Goal: Information Seeking & Learning: Check status

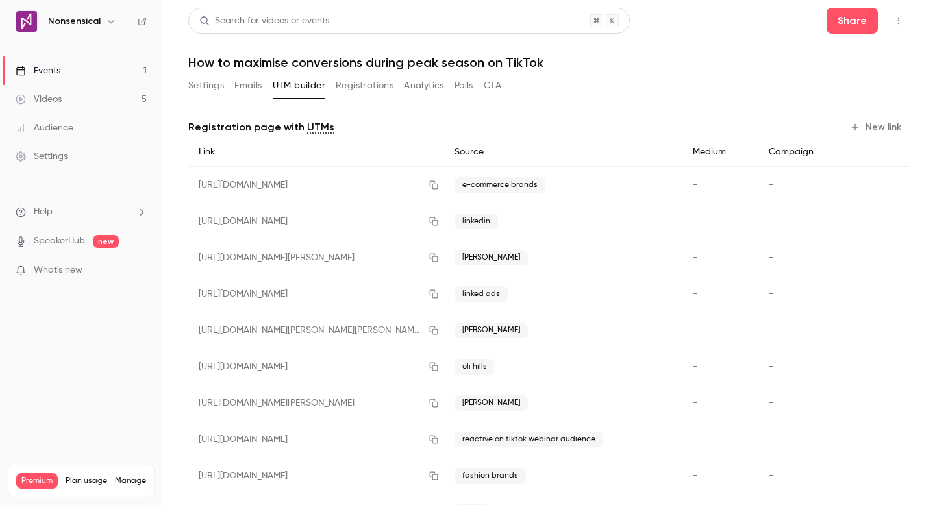
click at [99, 74] on link "Events 1" at bounding box center [81, 70] width 162 height 29
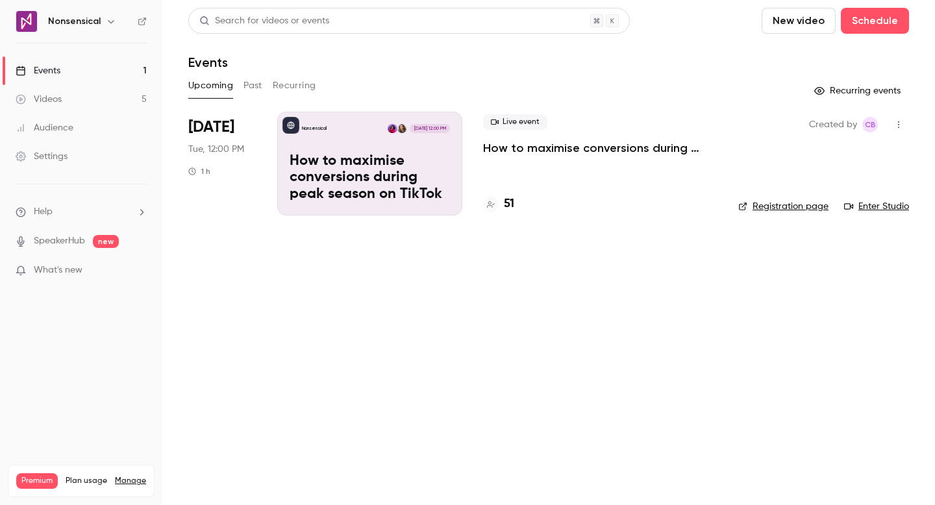
click at [586, 178] on div "Live event How to maximise conversions during peak season on TikTok 51" at bounding box center [600, 164] width 234 height 104
click at [520, 201] on div "51" at bounding box center [600, 204] width 234 height 18
click at [509, 202] on h4 "51" at bounding box center [509, 204] width 10 height 18
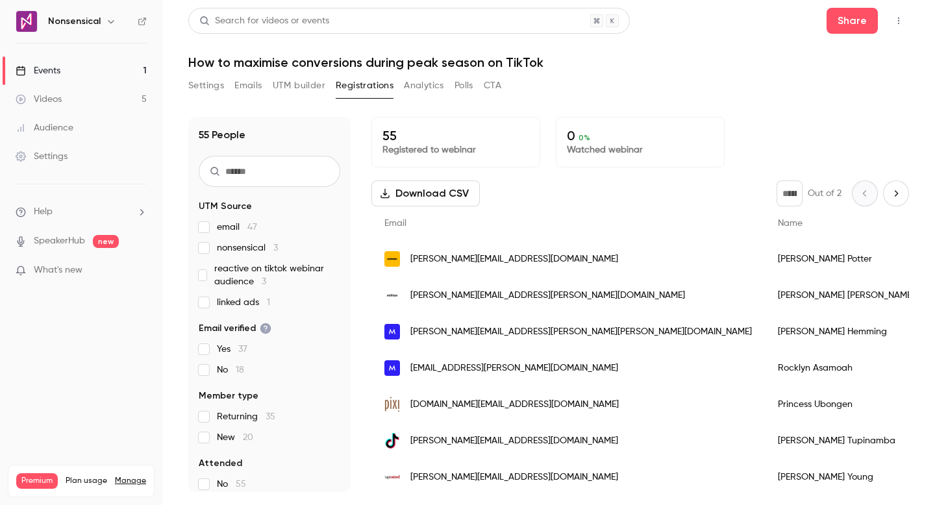
click at [208, 88] on button "Settings" at bounding box center [206, 85] width 36 height 21
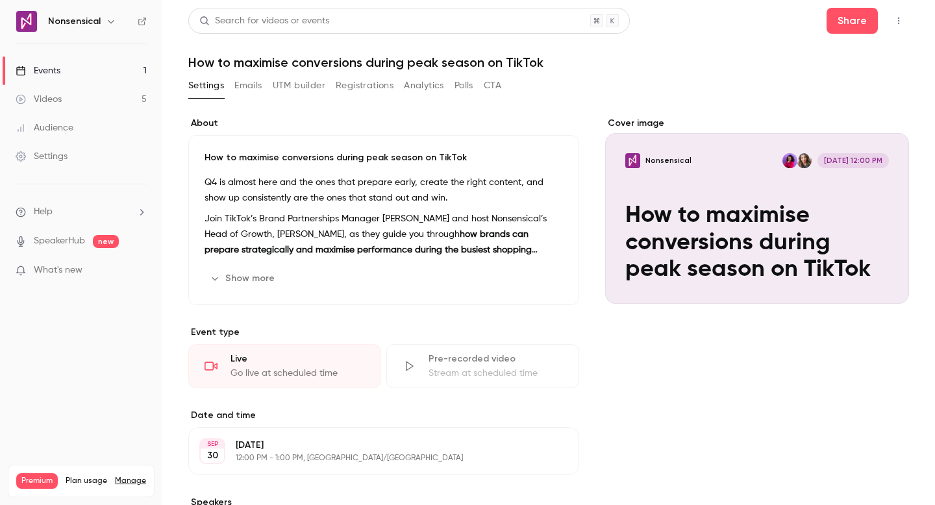
click at [88, 89] on link "Videos 5" at bounding box center [81, 99] width 162 height 29
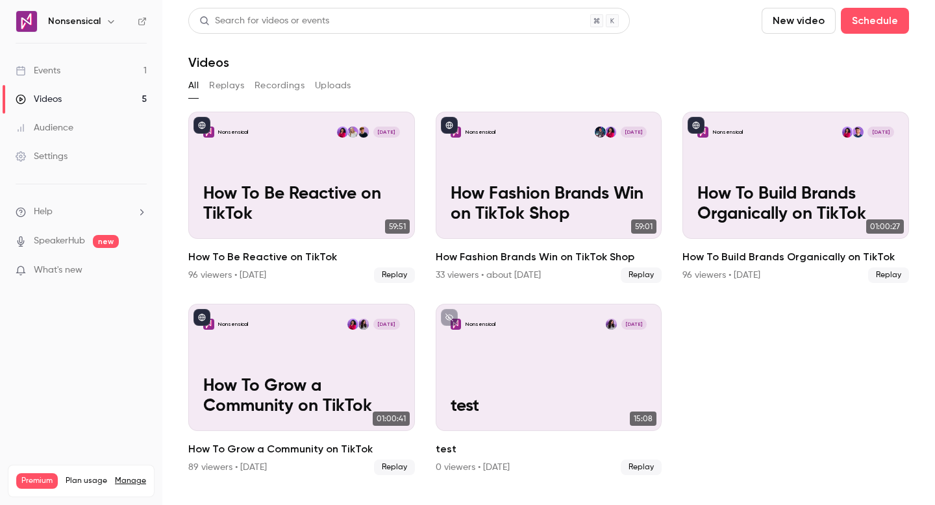
click at [95, 77] on link "Events 1" at bounding box center [81, 70] width 162 height 29
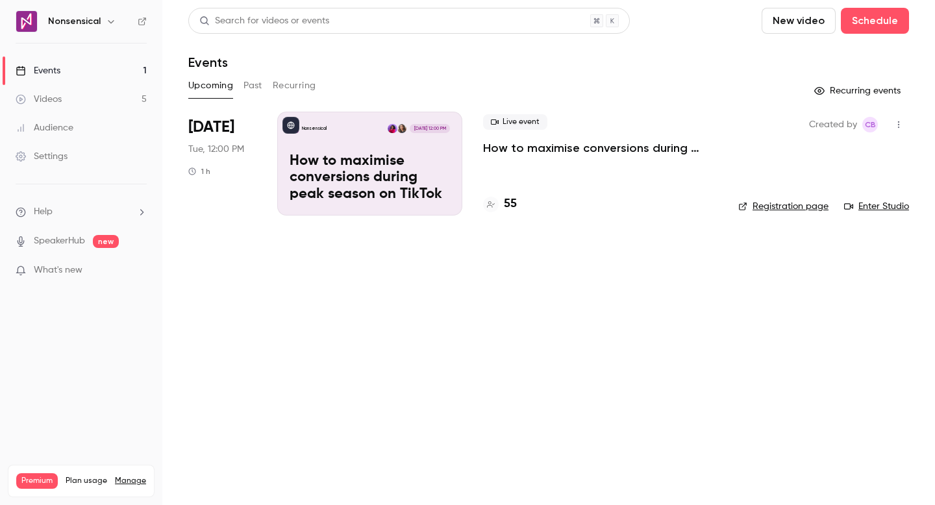
click at [81, 101] on link "Videos 5" at bounding box center [81, 99] width 162 height 29
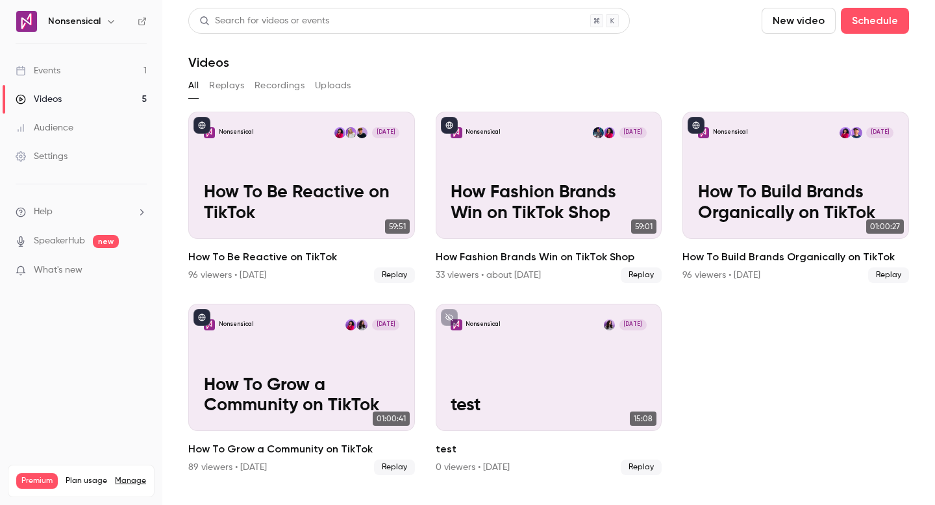
click at [93, 73] on link "Events 1" at bounding box center [81, 70] width 162 height 29
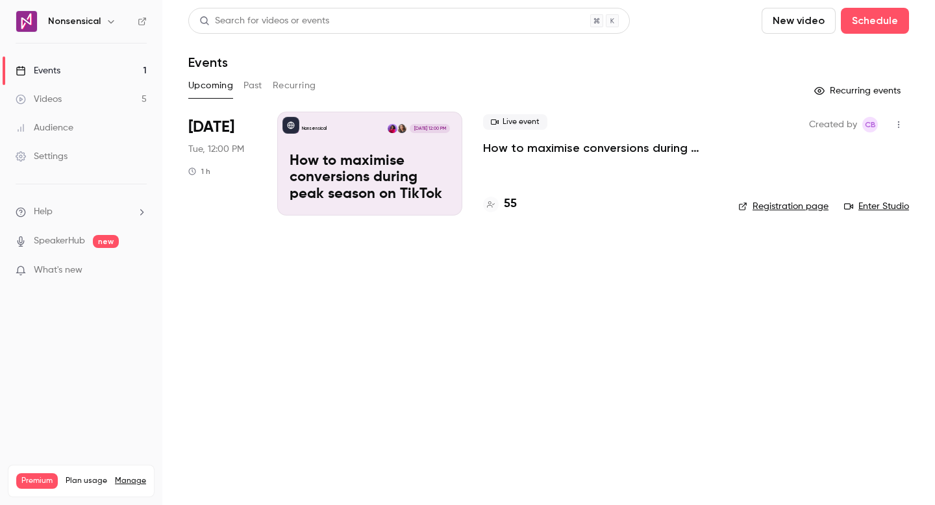
click at [890, 207] on link "Enter Studio" at bounding box center [876, 206] width 65 height 13
click at [259, 81] on button "Past" at bounding box center [252, 85] width 19 height 21
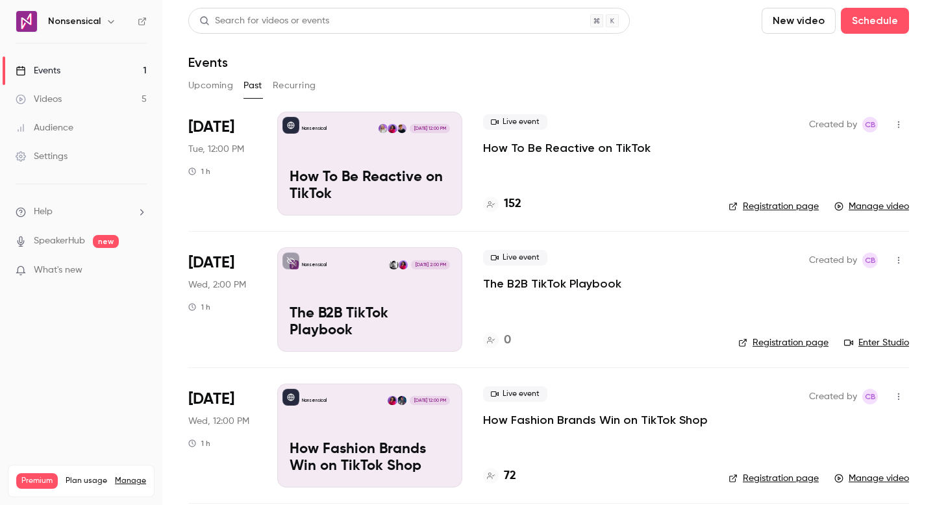
click at [70, 77] on link "Events 1" at bounding box center [81, 70] width 162 height 29
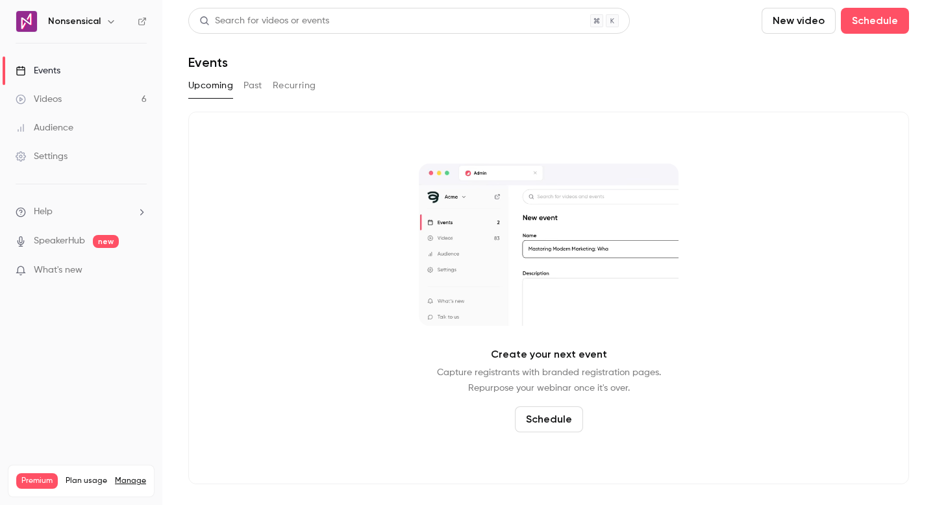
click at [92, 79] on link "Events" at bounding box center [81, 70] width 162 height 29
click at [253, 84] on button "Past" at bounding box center [252, 85] width 19 height 21
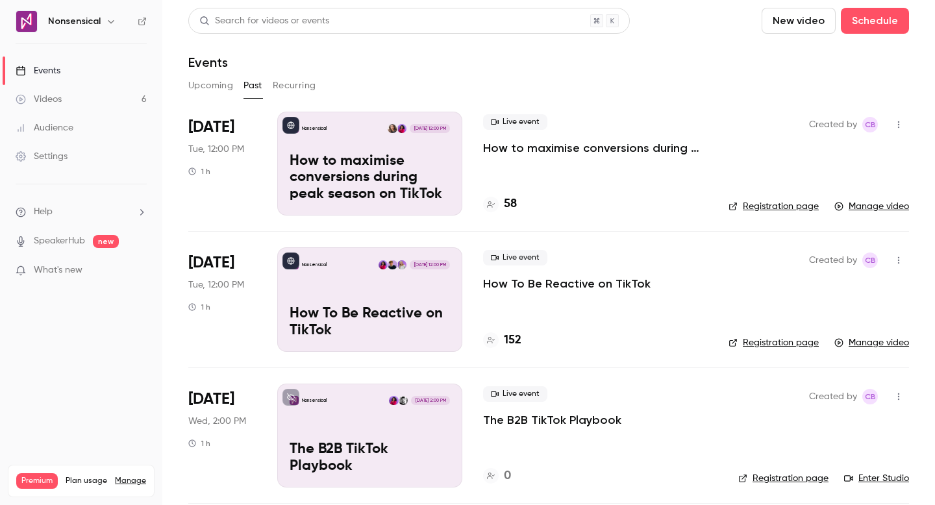
click at [626, 199] on div "58" at bounding box center [595, 204] width 225 height 18
click at [447, 156] on p "How to maximise conversions during peak season on TikTok" at bounding box center [370, 178] width 160 height 50
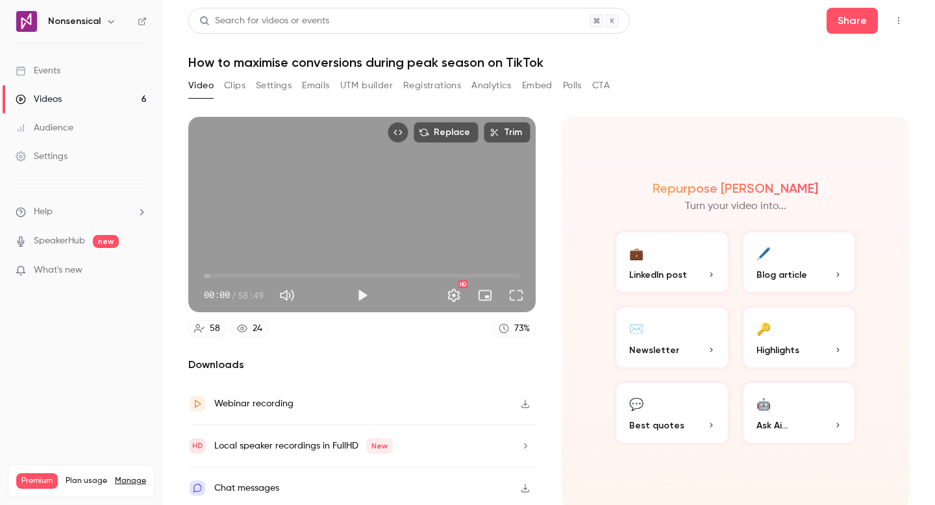
click at [309, 85] on button "Emails" at bounding box center [315, 85] width 27 height 21
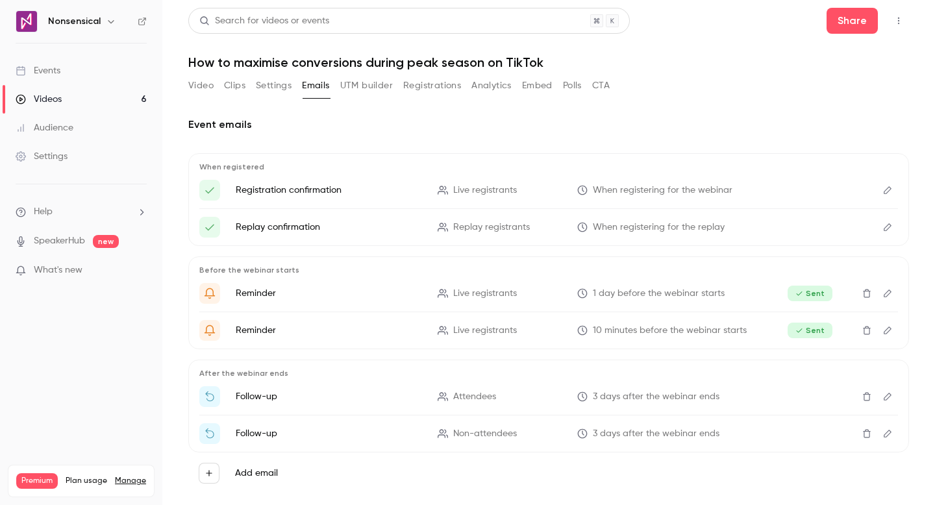
click at [423, 87] on button "Registrations" at bounding box center [432, 85] width 58 height 21
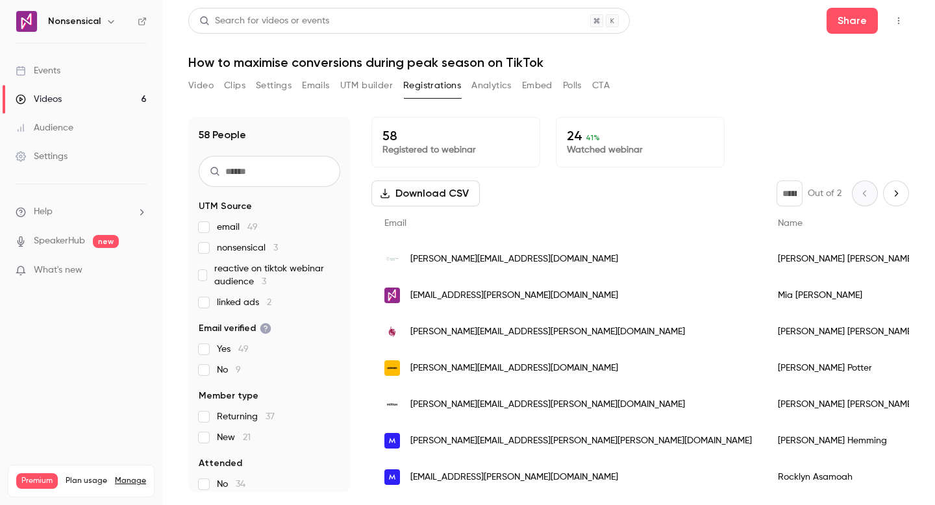
click at [645, 131] on p "24 41 %" at bounding box center [640, 136] width 147 height 16
click at [622, 144] on p "Watched webinar" at bounding box center [640, 149] width 147 height 13
click at [647, 142] on p "24 41 %" at bounding box center [640, 136] width 147 height 16
click at [598, 158] on div "24 41 % Watched webinar" at bounding box center [640, 142] width 169 height 51
